Goal: Find specific page/section

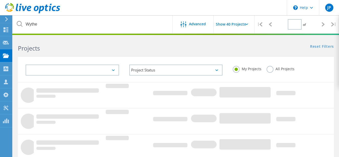
type input "1"
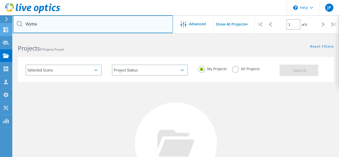
click at [55, 23] on input "Wythe" at bounding box center [93, 24] width 160 height 18
drag, startPoint x: 49, startPoint y: 24, endPoint x: 31, endPoint y: 24, distance: 18.4
click at [31, 24] on input "Wythe" at bounding box center [93, 24] width 160 height 18
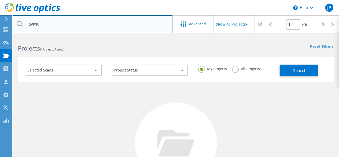
type input "Havasu"
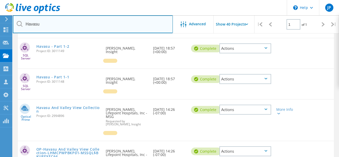
scroll to position [258, 0]
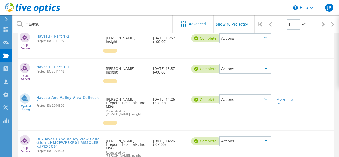
click at [67, 96] on link "Havasu And Valley View Collection" at bounding box center [68, 99] width 64 height 7
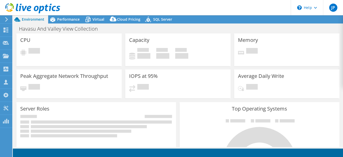
select select "USD"
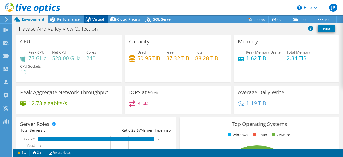
click at [96, 20] on span "Virtual" at bounding box center [98, 19] width 12 height 5
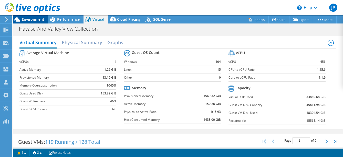
click at [36, 22] on div "Environment" at bounding box center [30, 19] width 35 height 8
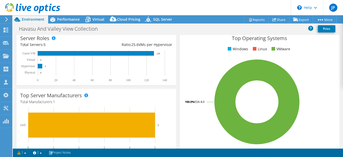
scroll to position [111, 0]
